Goal: Task Accomplishment & Management: Manage account settings

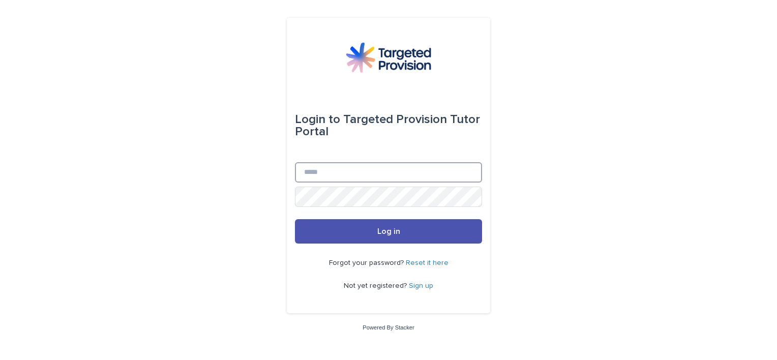
click at [349, 168] on input "Email" at bounding box center [388, 172] width 187 height 20
type input "**********"
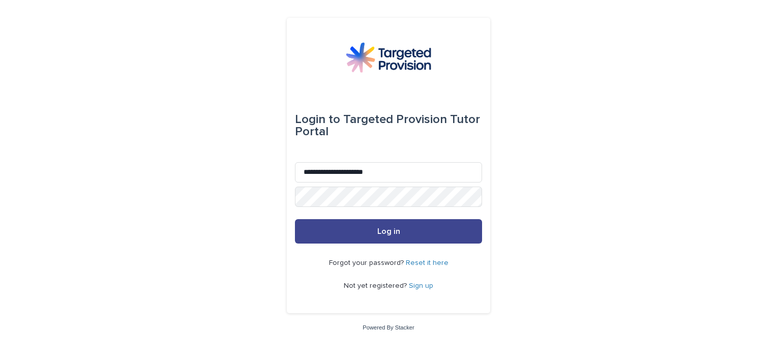
click at [381, 228] on span "Log in" at bounding box center [388, 231] width 23 height 8
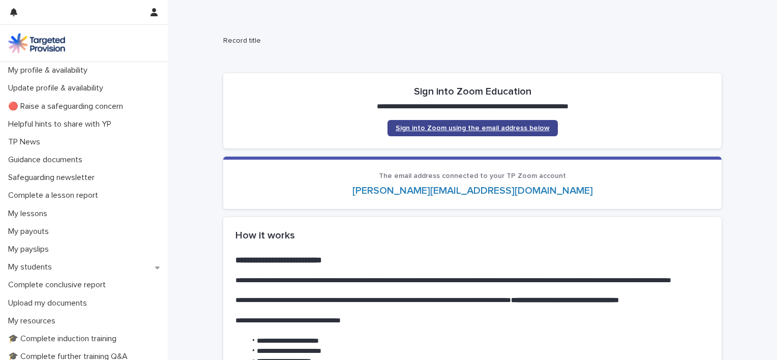
click at [505, 133] on link "Sign into Zoom using the email address below" at bounding box center [472, 128] width 170 height 16
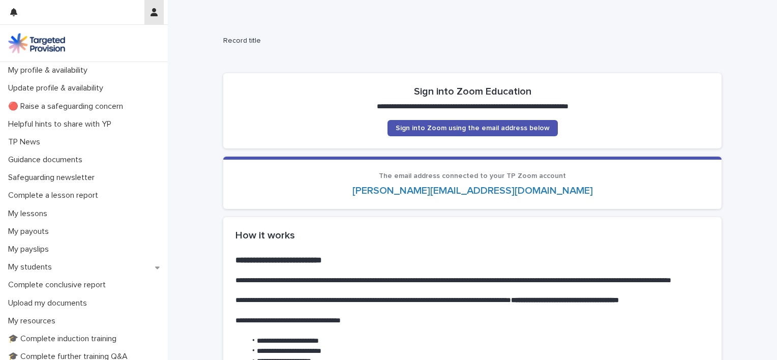
click at [155, 10] on icon "button" at bounding box center [154, 12] width 7 height 8
click at [115, 45] on p "Log Out" at bounding box center [125, 43] width 64 height 17
